Goal: Information Seeking & Learning: Learn about a topic

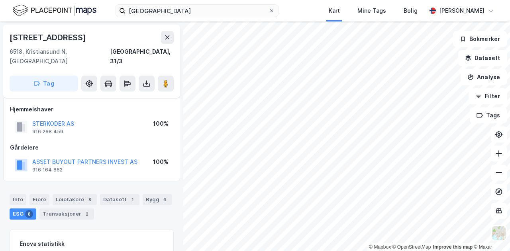
scroll to position [67, 0]
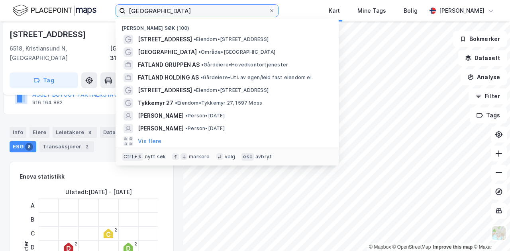
click at [215, 8] on input "[GEOGRAPHIC_DATA]" at bounding box center [196, 11] width 143 height 12
click at [216, 8] on input "[GEOGRAPHIC_DATA]" at bounding box center [196, 11] width 143 height 12
click at [217, 8] on input "[GEOGRAPHIC_DATA]" at bounding box center [196, 11] width 143 height 12
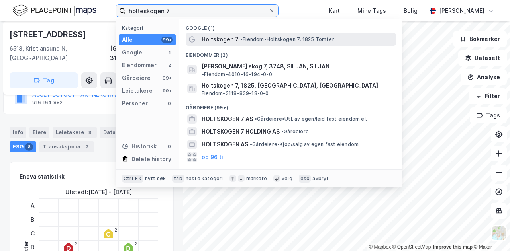
type input "holteskogen 7"
click at [234, 38] on span "Holtskogen 7" at bounding box center [219, 40] width 37 height 10
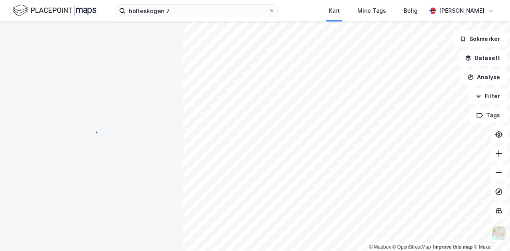
scroll to position [67, 0]
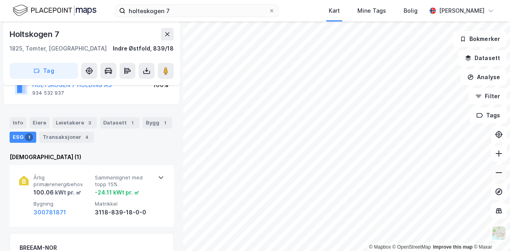
click at [500, 176] on icon at bounding box center [499, 173] width 8 height 8
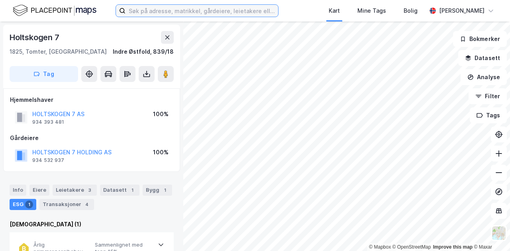
click at [149, 9] on input at bounding box center [201, 11] width 153 height 12
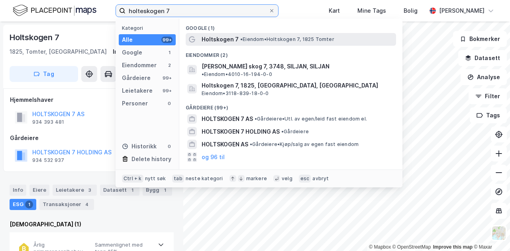
type input "holteskogen 7"
click at [223, 35] on span "Holtskogen 7" at bounding box center [219, 40] width 37 height 10
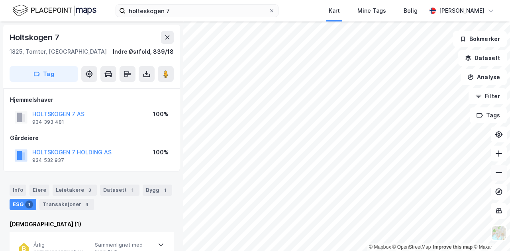
click at [501, 177] on button at bounding box center [499, 173] width 16 height 16
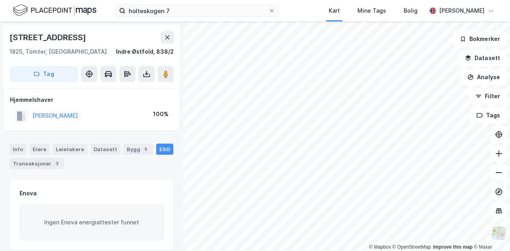
click at [332, 251] on html "holteskogen 7 Kart Mine Tags Bolig Arthur Havrevold Lie © Mapbox © OpenStreetMa…" at bounding box center [255, 125] width 510 height 251
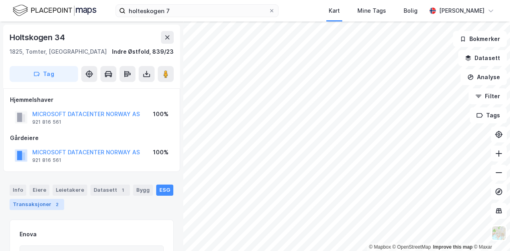
click at [32, 205] on div "Transaksjoner 2" at bounding box center [37, 204] width 55 height 11
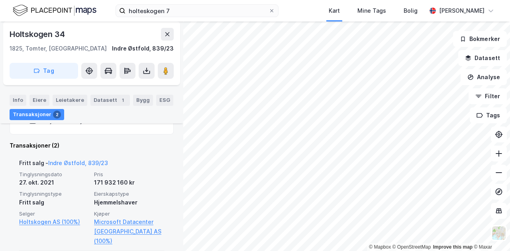
scroll to position [207, 0]
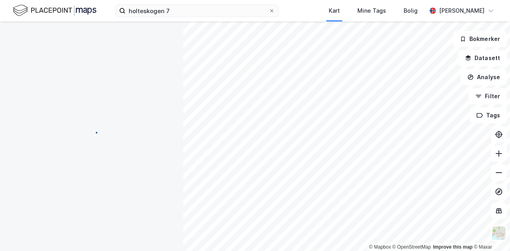
scroll to position [116, 0]
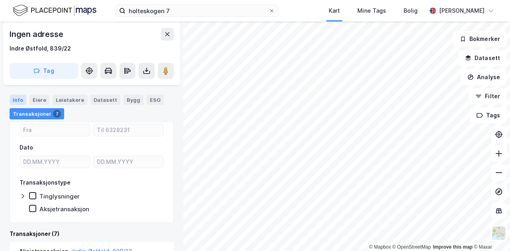
click at [14, 102] on div "Info" at bounding box center [18, 100] width 17 height 10
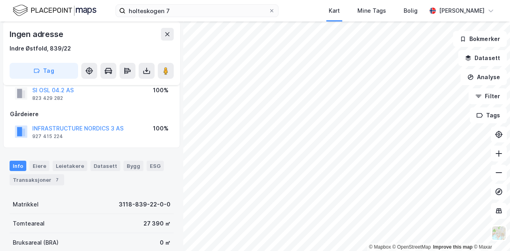
scroll to position [23, 0]
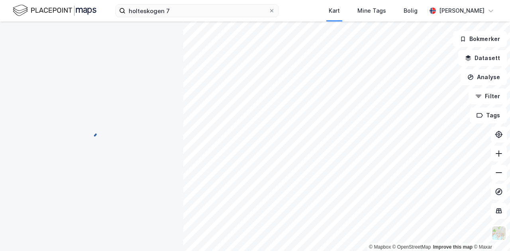
scroll to position [23, 0]
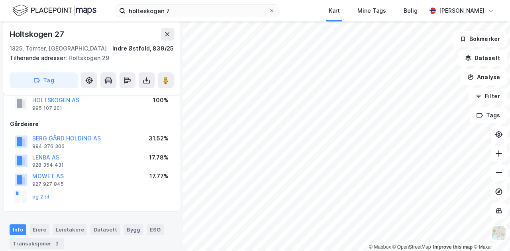
scroll to position [23, 0]
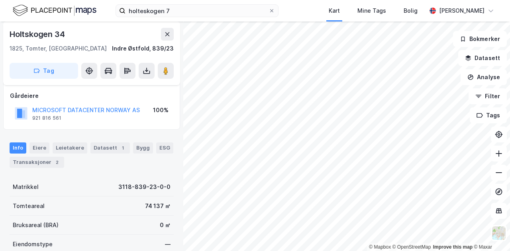
scroll to position [40, 0]
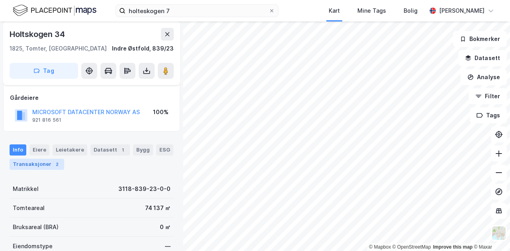
click at [26, 168] on div "Transaksjoner 2" at bounding box center [37, 164] width 55 height 11
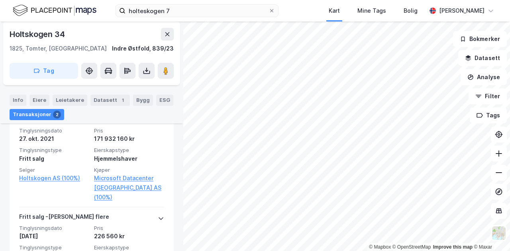
scroll to position [254, 0]
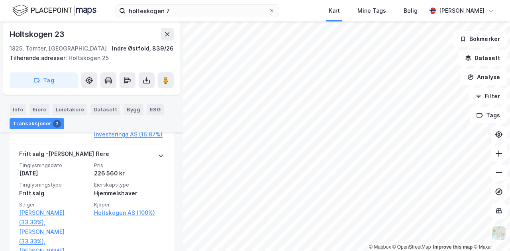
scroll to position [376, 0]
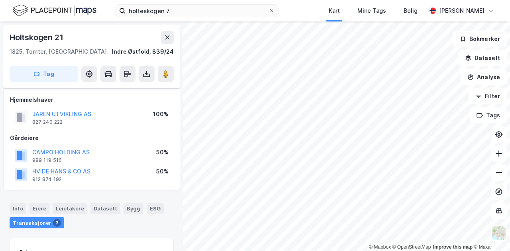
scroll to position [135, 0]
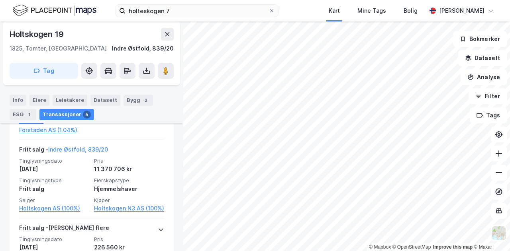
scroll to position [675, 0]
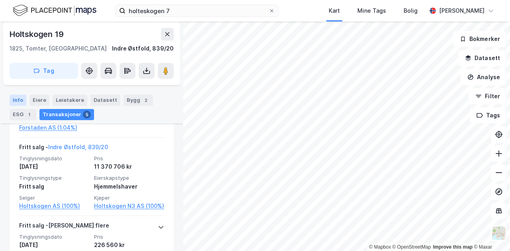
click at [18, 101] on div "Info" at bounding box center [18, 100] width 17 height 11
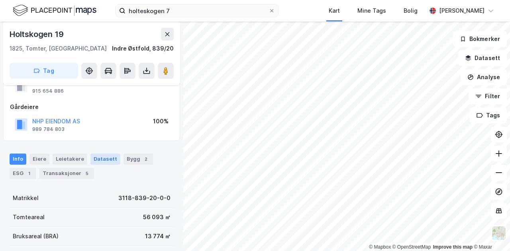
scroll to position [32, 0]
click at [65, 170] on div "Transaksjoner 5" at bounding box center [66, 172] width 55 height 11
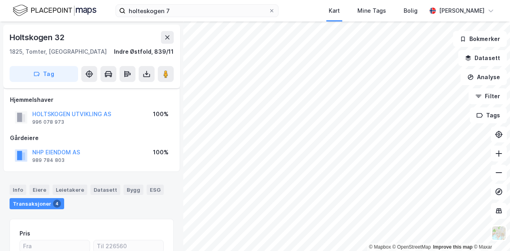
scroll to position [32, 0]
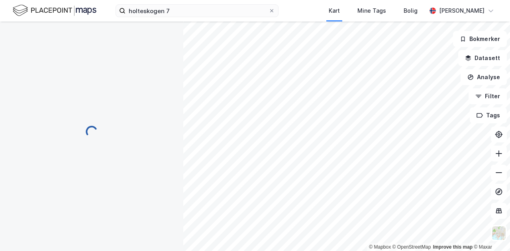
scroll to position [32, 0]
